Goal: Entertainment & Leisure: Consume media (video, audio)

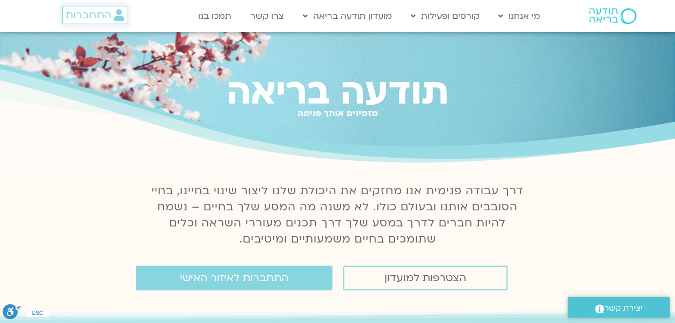
click at [89, 10] on span "התחברות" at bounding box center [88, 15] width 46 height 12
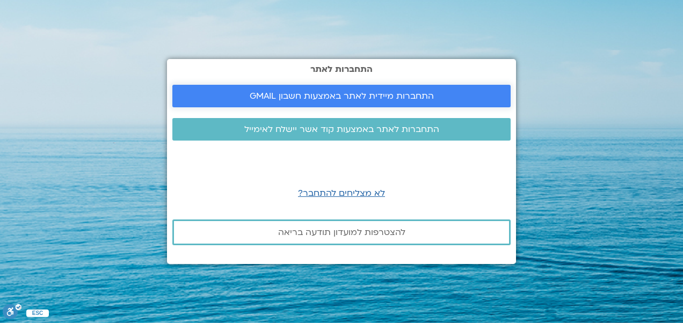
click at [276, 89] on link "התחברות מיידית לאתר באמצעות חשבון GMAIL" at bounding box center [341, 96] width 338 height 23
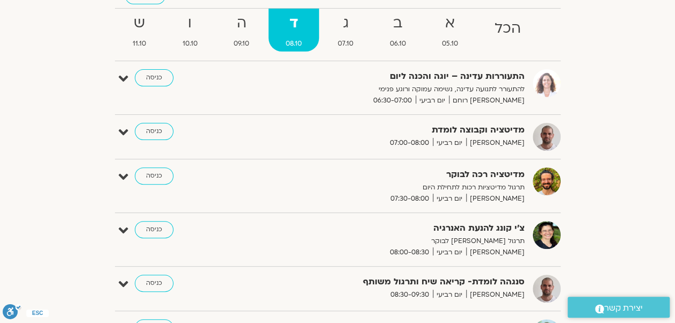
scroll to position [126, 0]
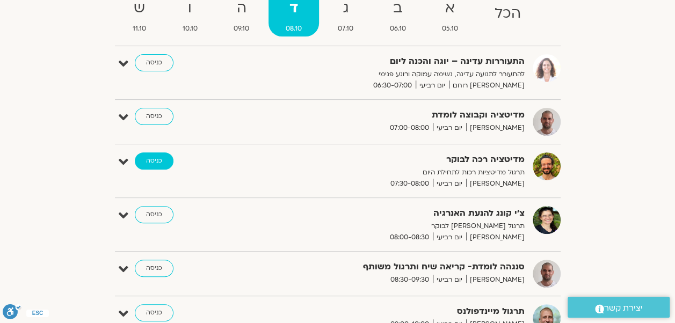
click at [144, 163] on link "כניסה" at bounding box center [154, 160] width 39 height 17
click at [123, 159] on icon at bounding box center [124, 162] width 10 height 15
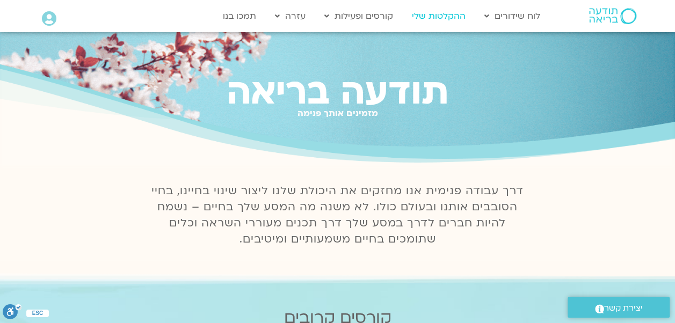
click at [442, 14] on link "ההקלטות שלי" at bounding box center [438, 16] width 64 height 20
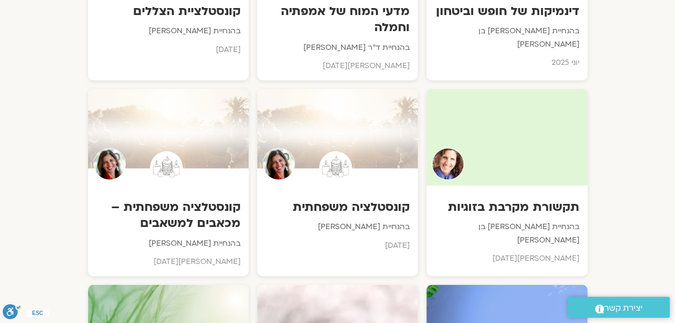
scroll to position [3244, 0]
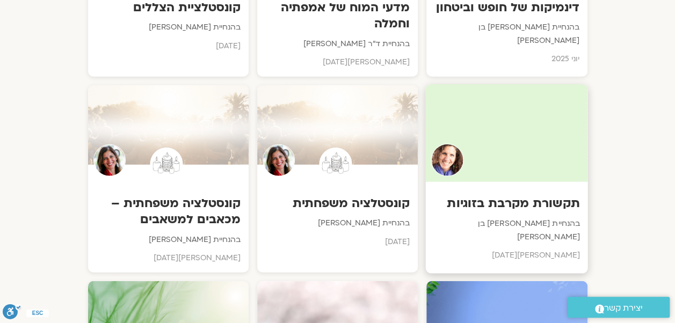
click at [525, 195] on h3 "תקשורת מקרבת בזוגיות" at bounding box center [507, 203] width 146 height 17
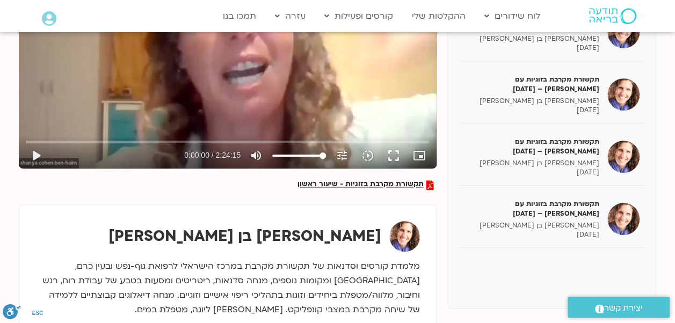
scroll to position [240, 0]
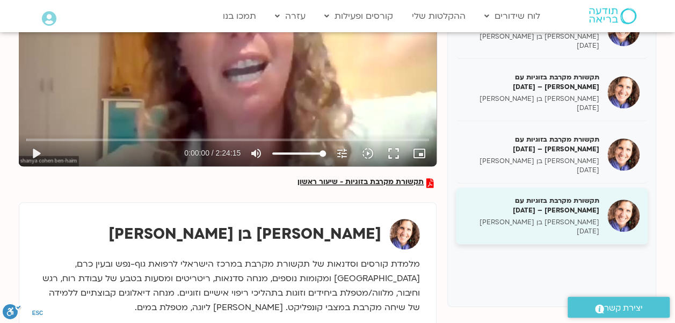
click at [538, 192] on div "תקשורת מקרבת בזוגיות עם [PERSON_NAME] – [DATE] [PERSON_NAME] בן [PERSON_NAME] […" at bounding box center [552, 216] width 192 height 57
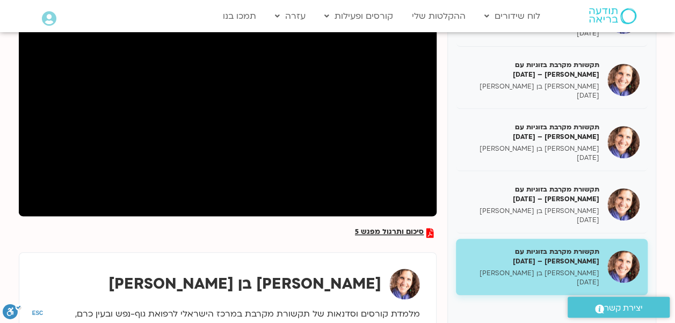
scroll to position [187, 0]
